Goal: Task Accomplishment & Management: Manage account settings

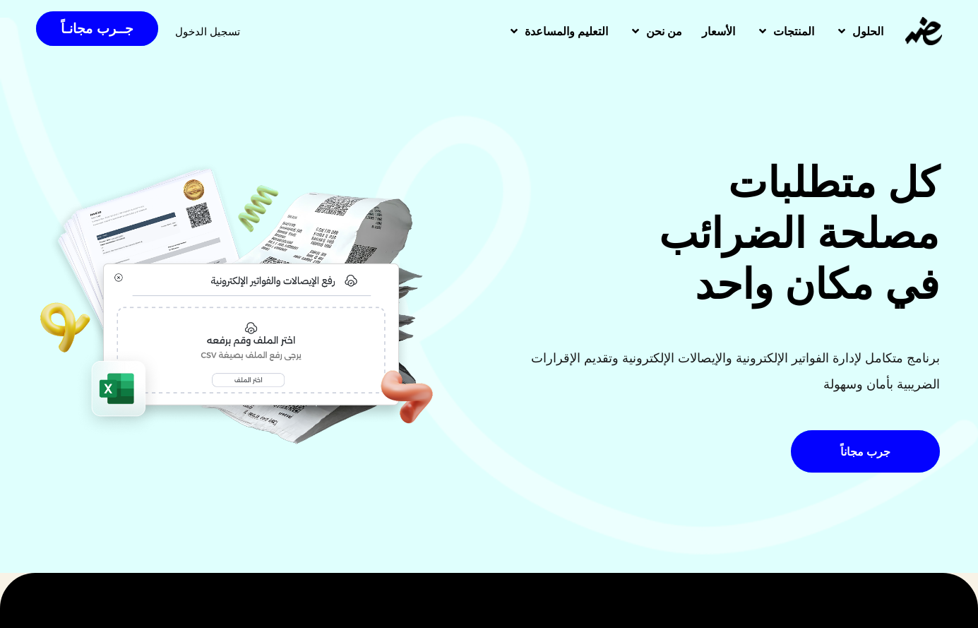
click at [202, 27] on span "تسجيل الدخول" at bounding box center [207, 31] width 65 height 11
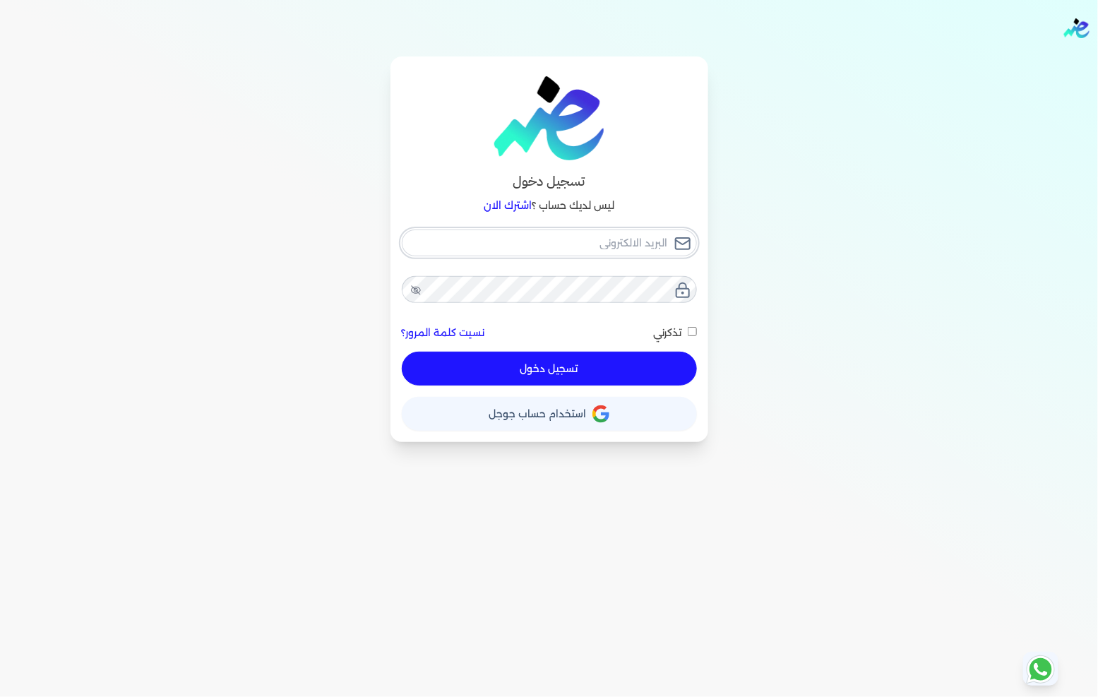
type input "[EMAIL_ADDRESS][DOMAIN_NAME]"
click at [625, 371] on button "تسجيل دخول" at bounding box center [549, 369] width 295 height 34
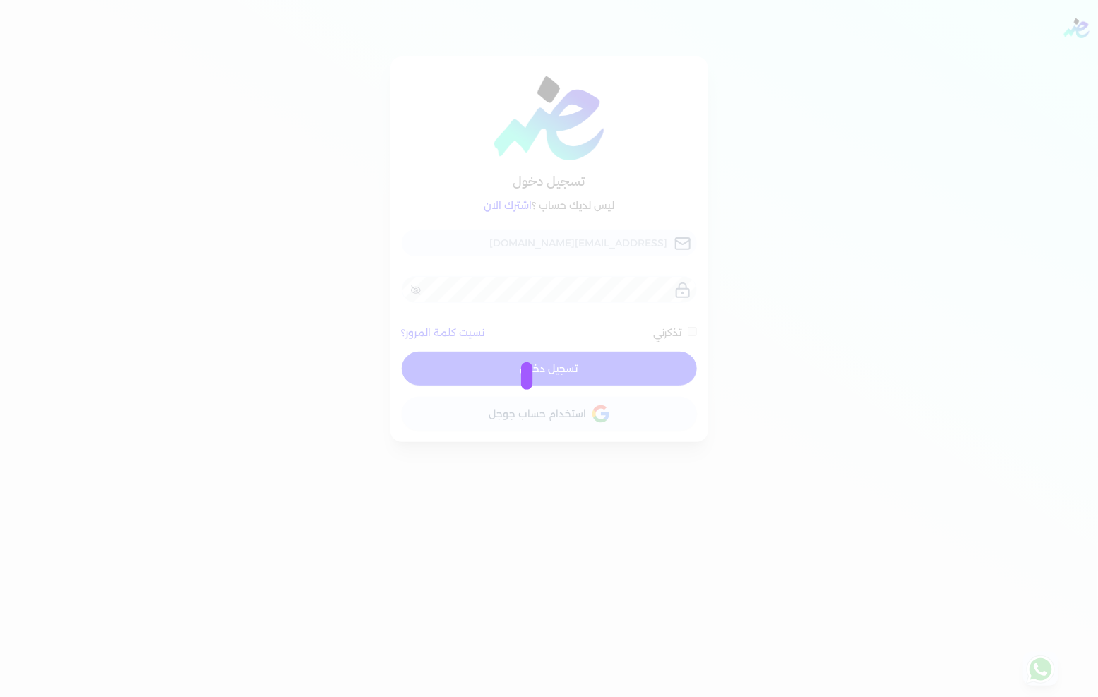
checkbox input "false"
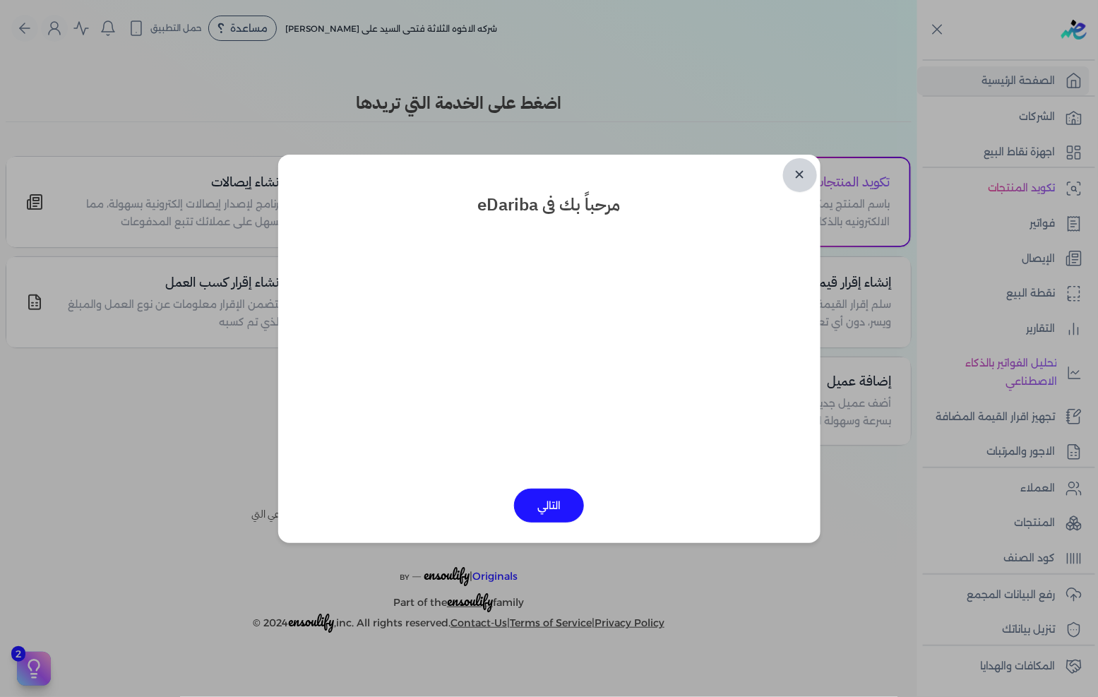
click at [806, 174] on link "✕" at bounding box center [800, 175] width 34 height 34
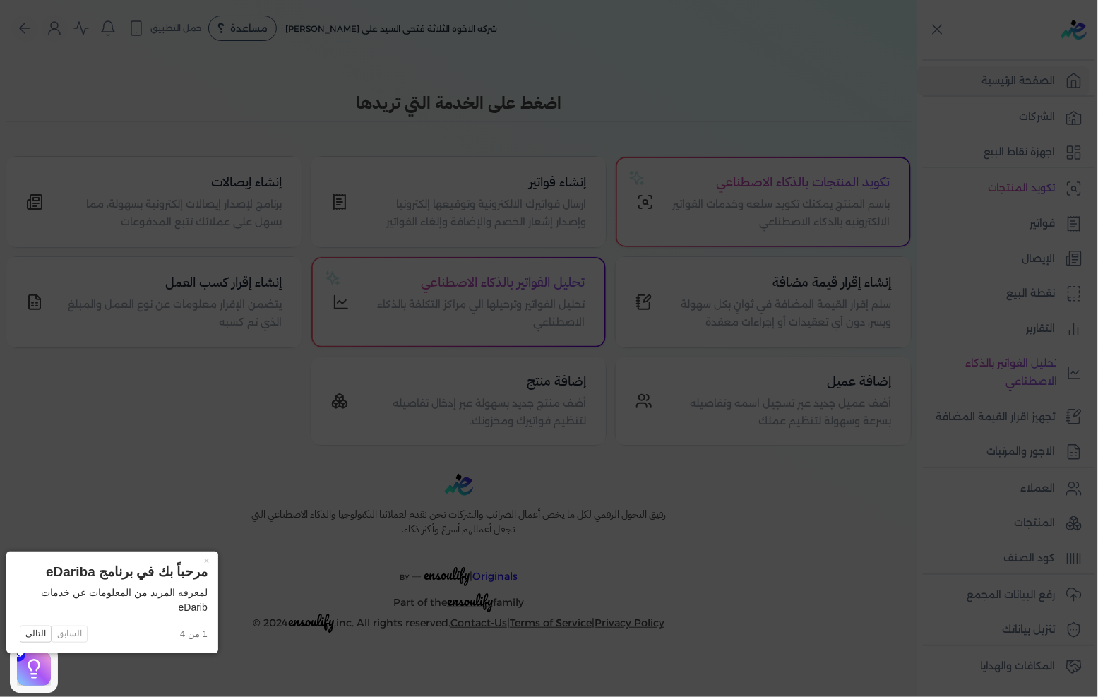
click at [1092, 221] on icon at bounding box center [549, 348] width 1098 height 697
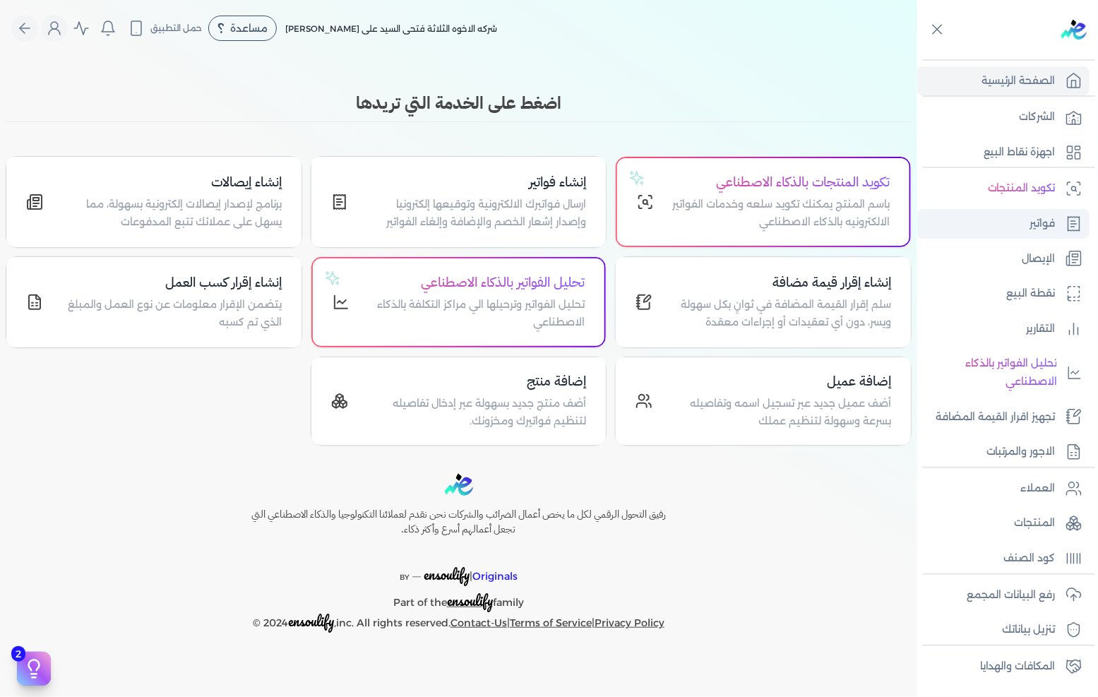
click at [1041, 220] on p "فواتير" at bounding box center [1042, 224] width 25 height 18
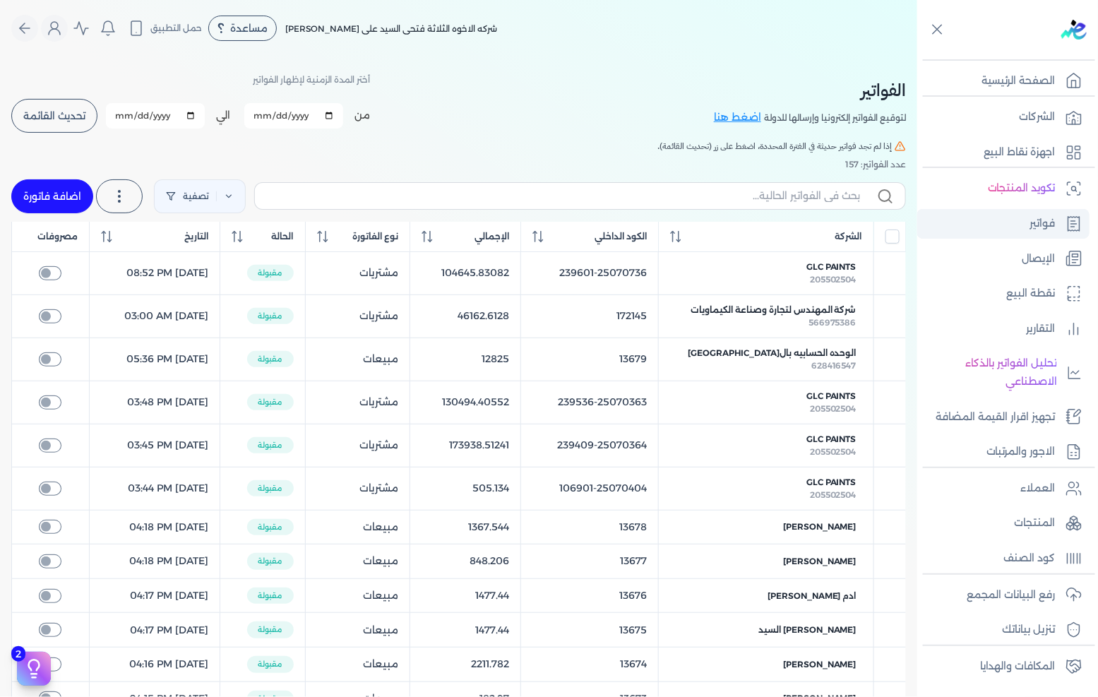
click at [1055, 220] on p "فواتير" at bounding box center [1042, 224] width 25 height 18
